Goal: Obtain resource: Download file/media

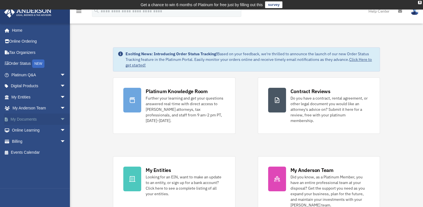
click at [28, 119] on link "My Documents arrow_drop_down" at bounding box center [39, 118] width 70 height 11
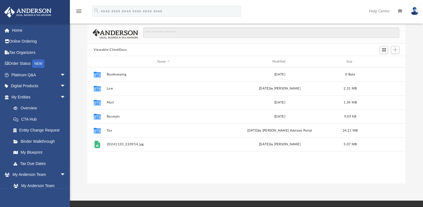
scroll to position [41, 0]
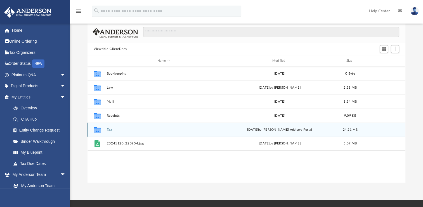
click at [287, 131] on div "Wed Oct 1 2025 by Anderson Advisors Portal" at bounding box center [280, 129] width 114 height 5
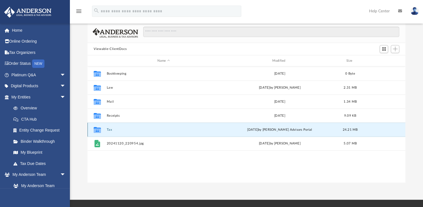
click at [113, 128] on button "Tax" at bounding box center [164, 130] width 114 height 4
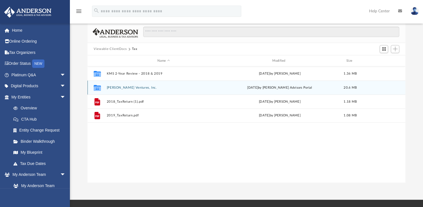
click at [247, 88] on div "Wed Oct 1 2025 by Anderson Advisors Portal" at bounding box center [280, 87] width 114 height 5
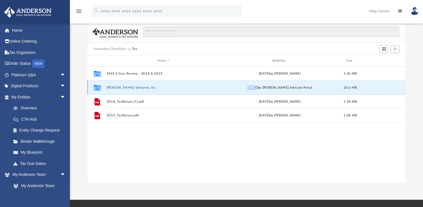
click at [247, 88] on div "Wed Oct 1 2025 by Anderson Advisors Portal" at bounding box center [280, 87] width 114 height 5
click at [115, 88] on button "L.M. Ventures, Inc." at bounding box center [164, 88] width 114 height 4
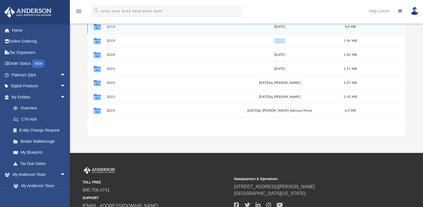
scroll to position [91, 0]
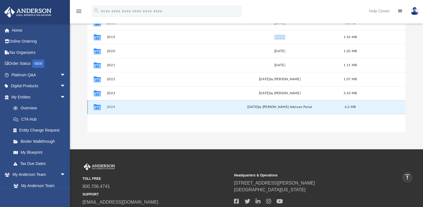
click at [114, 107] on button "2024" at bounding box center [164, 107] width 114 height 4
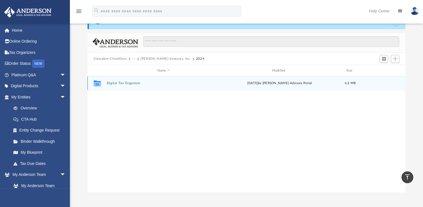
scroll to position [30, 0]
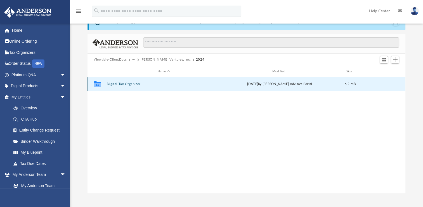
click at [126, 84] on button "Digital Tax Organizer" at bounding box center [164, 84] width 114 height 4
click at [126, 84] on button "1120-LMVenturesInc-175936956268ddd95ade47c.pdf" at bounding box center [164, 84] width 114 height 4
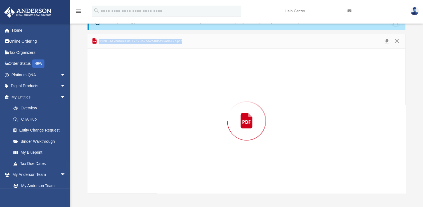
click at [126, 84] on div "Preview" at bounding box center [247, 120] width 318 height 144
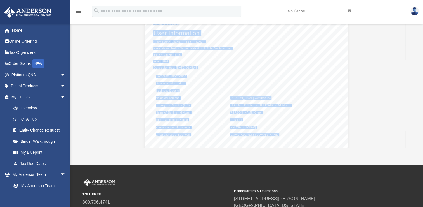
scroll to position [76, 0]
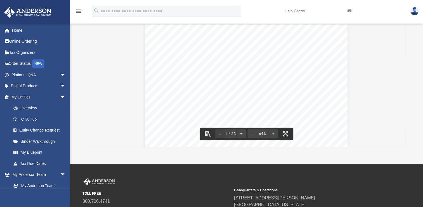
click at [406, 147] on div "App mslia128@gmail.com Sign Out mslia128@gmail.com Home Online Ordering Tax Org…" at bounding box center [211, 48] width 423 height 230
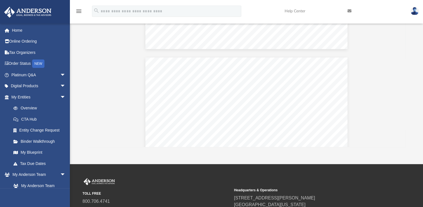
scroll to position [2529, 0]
click at [406, 147] on div "App mslia128@gmail.com Sign Out mslia128@gmail.com Home Online Ordering Tax Org…" at bounding box center [211, 48] width 423 height 230
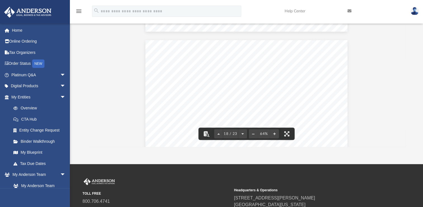
click at [404, 146] on div "Tools Amount ($) 0.0 Description 0.0 Training/Continuing Education Amount ($) 0…" at bounding box center [247, 74] width 318 height 144
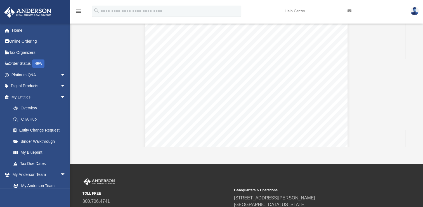
scroll to position [2596, 0]
click at [404, 146] on div "Tools Amount ($) 0.0 Description 0.0 Training/Continuing Education Amount ($) 0…" at bounding box center [247, 74] width 318 height 144
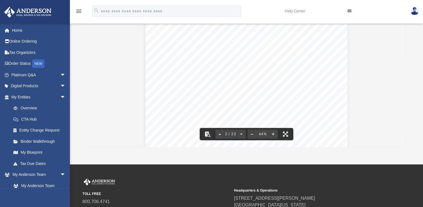
scroll to position [156, 0]
click at [252, 93] on div "Business Address Street Address 611 Pennsylvania Ave SE #277 City Washington DC…" at bounding box center [247, 73] width 202 height 143
click at [231, 96] on div "Business Address Street Address 611 Pennsylvania Ave SE #277 City Washington DC…" at bounding box center [247, 73] width 202 height 143
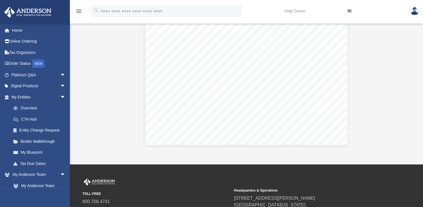
click at [231, 96] on div "Business Address Street Address 611 Pennsylvania Ave SE #277 City Washington DC…" at bounding box center [247, 73] width 202 height 143
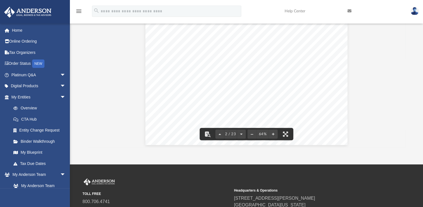
click at [204, 93] on span "What state is the entity incorporated in?" at bounding box center [181, 94] width 51 height 3
click at [238, 91] on div "Business Address Street Address 611 Pennsylvania Ave SE #277 City Washington DC…" at bounding box center [247, 73] width 202 height 143
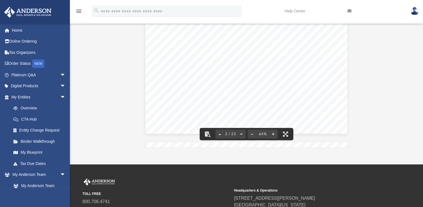
click at [405, 147] on div "All Introduction Information and Fees and Acknowledgement verbiage that the cli…" at bounding box center [247, 75] width 318 height 144
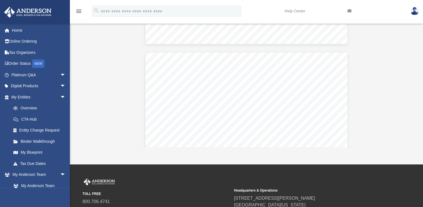
scroll to position [264, 0]
click at [405, 147] on div "All Introduction Information and Fees and Acknowledgement verbiage that the cli…" at bounding box center [247, 75] width 318 height 144
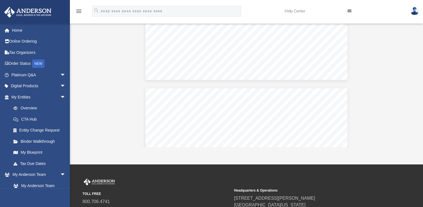
click at [405, 147] on div "All Introduction Information and Fees and Acknowledgement verbiage that the cli…" at bounding box center [247, 75] width 318 height 144
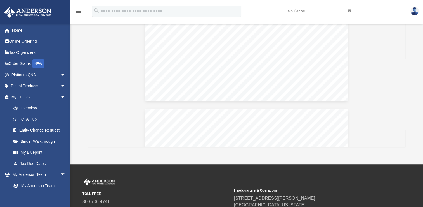
scroll to position [541, 0]
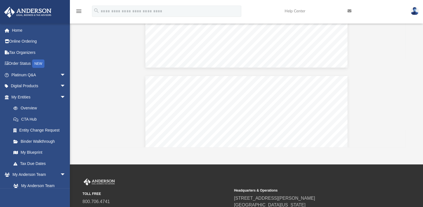
click at [405, 147] on div "All Introduction Information and Fees and Acknowledgement verbiage that the cli…" at bounding box center [247, 75] width 318 height 144
click at [405, 147] on div "Description 0.0 Bank Charges Amount ($) 0.0 Description 0.0 Office Supplies Amo…" at bounding box center [247, 75] width 318 height 144
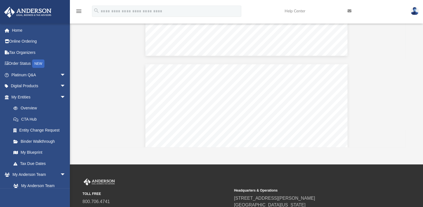
click at [405, 147] on div "Description 0.0 Office Expenses Amount ($) 0.0 Description 0.0 Outside Services…" at bounding box center [247, 75] width 318 height 144
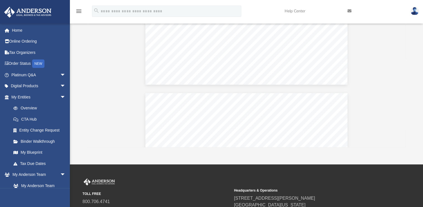
scroll to position [1737, 0]
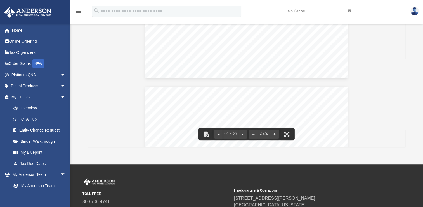
click at [229, 54] on div "Amount ($) 0.0 Description 0.0 Other (Explain) Amount ($) 0.0 Description 0.0 C…" at bounding box center [247, 6] width 202 height 143
click at [230, 57] on div "Amount ($) 0.0 Description 0.0 Other (Explain) Amount ($) 0.0 Description 0.0 C…" at bounding box center [247, 6] width 202 height 143
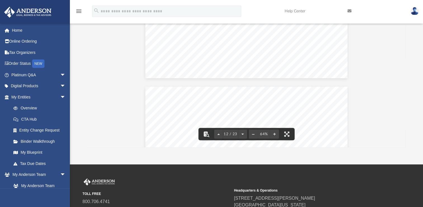
click at [230, 56] on div "Amount ($) 0.0 Description 0.0 Other (Explain) Amount ($) 0.0 Description 0.0 C…" at bounding box center [247, 6] width 202 height 143
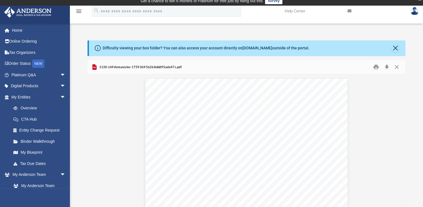
scroll to position [0, 0]
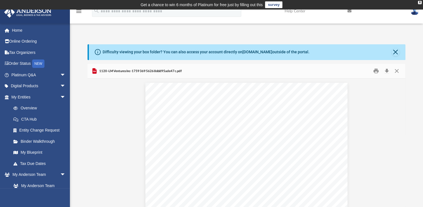
click at [416, 12] on img at bounding box center [415, 11] width 8 height 8
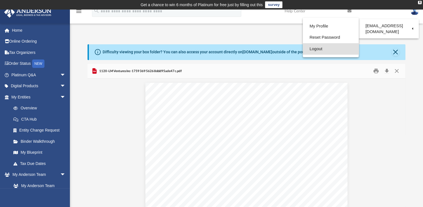
click at [318, 50] on link "Logout" at bounding box center [331, 48] width 56 height 11
